Goal: Task Accomplishment & Management: Manage account settings

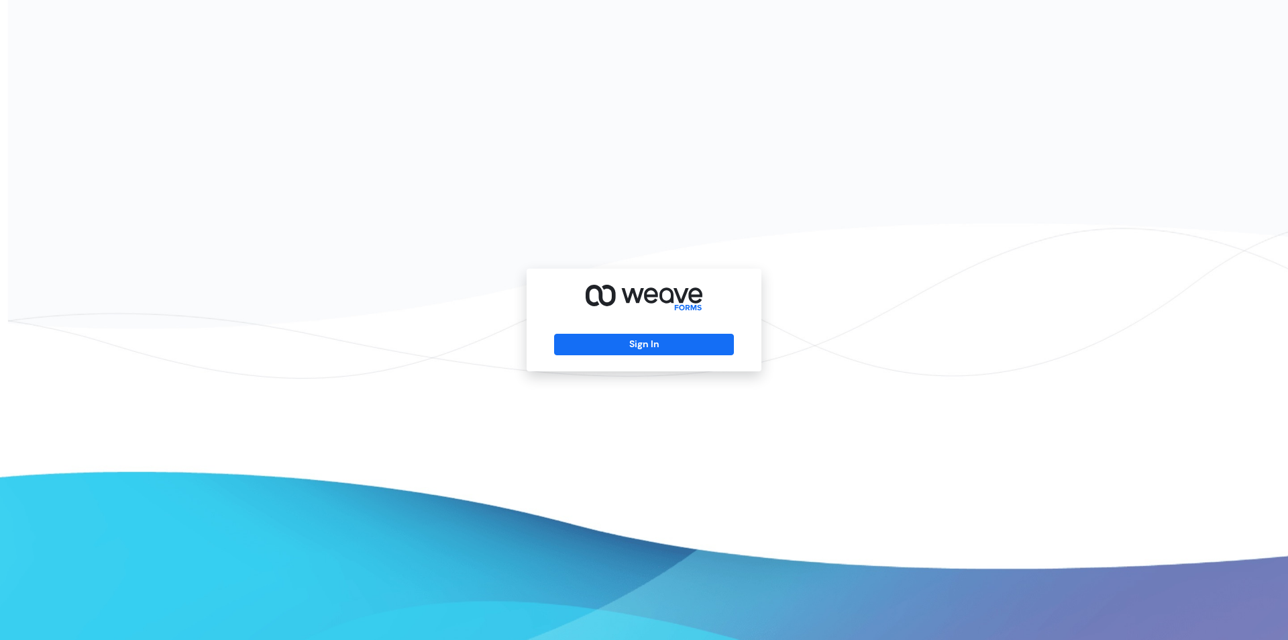
click at [632, 333] on div "Sign In" at bounding box center [644, 319] width 235 height 103
click at [631, 342] on button "Sign In" at bounding box center [643, 344] width 179 height 21
